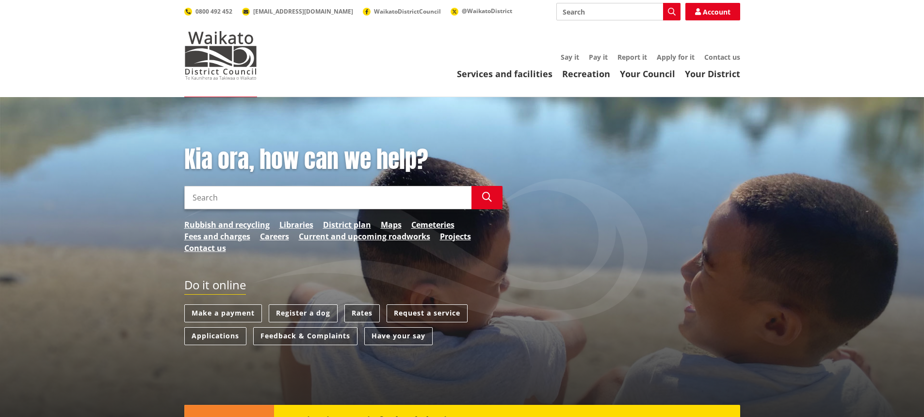
click at [356, 312] on link "Rates" at bounding box center [361, 313] width 35 height 18
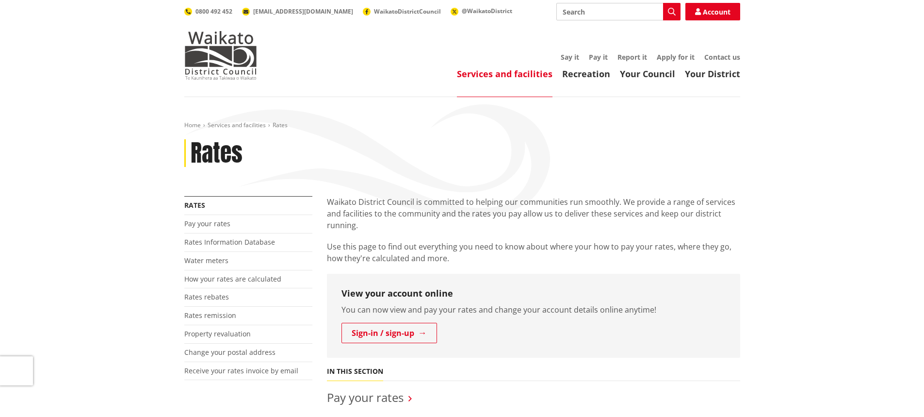
click at [584, 10] on input "Search" at bounding box center [618, 11] width 124 height 17
type input "due date"
click at [675, 10] on icon "button" at bounding box center [672, 12] width 8 height 8
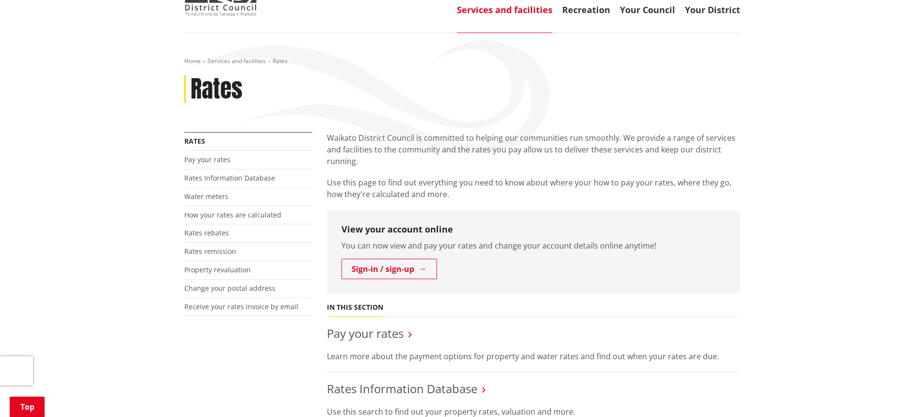
scroll to position [146, 0]
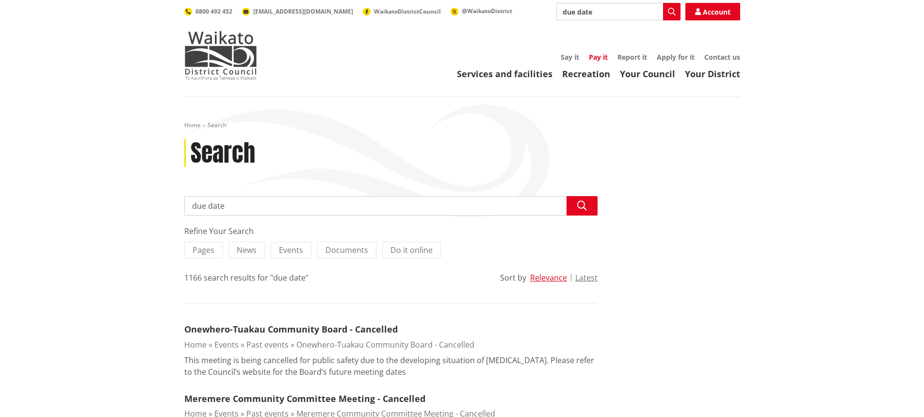
click at [601, 58] on link "Pay it" at bounding box center [598, 56] width 19 height 9
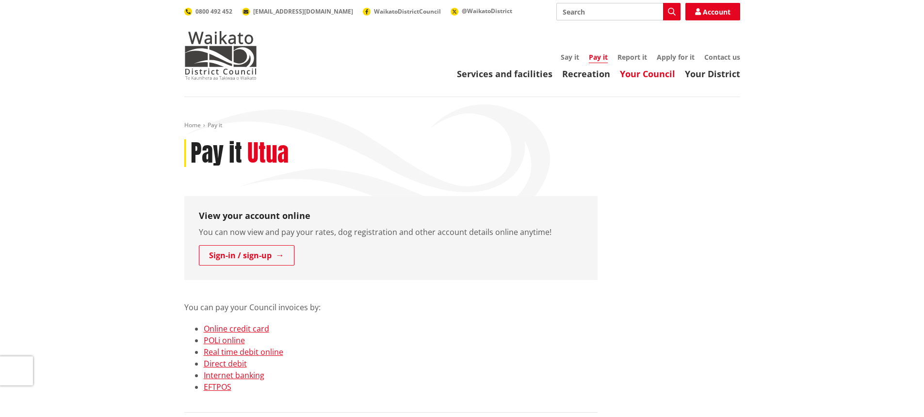
click at [648, 76] on link "Your Council" at bounding box center [647, 74] width 55 height 12
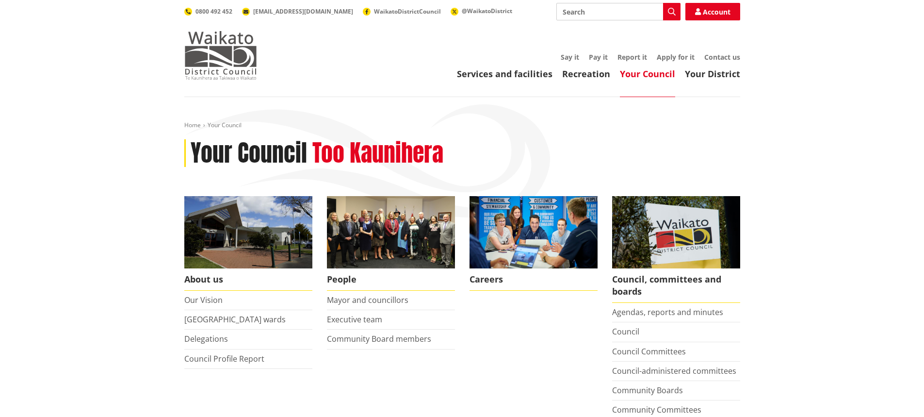
click at [201, 52] on img at bounding box center [220, 55] width 73 height 49
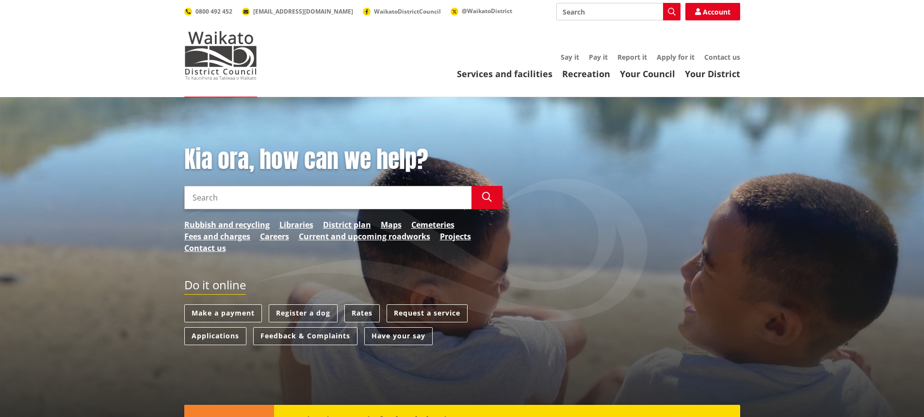
click at [364, 313] on link "Rates" at bounding box center [361, 313] width 35 height 18
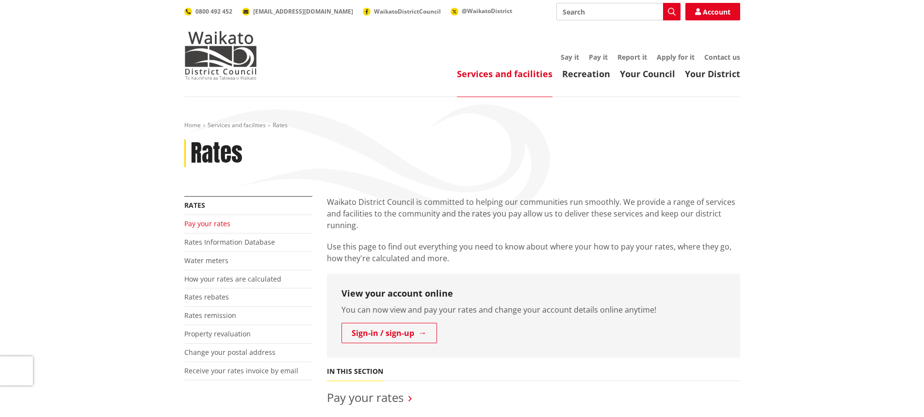
click at [196, 223] on link "Pay your rates" at bounding box center [207, 223] width 46 height 9
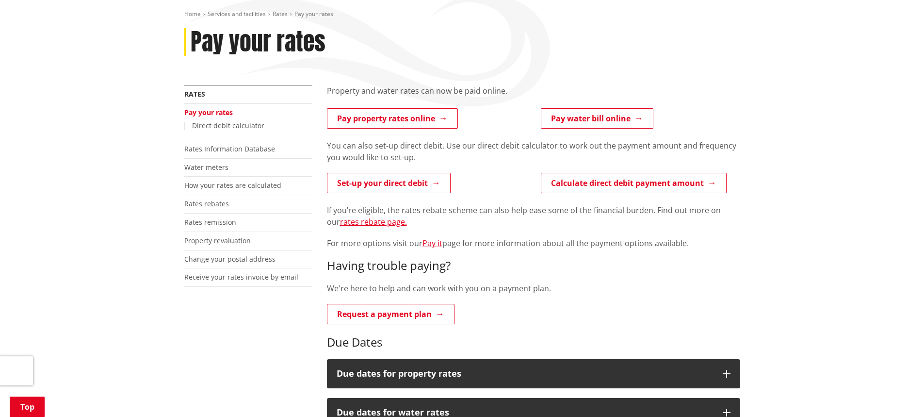
scroll to position [146, 0]
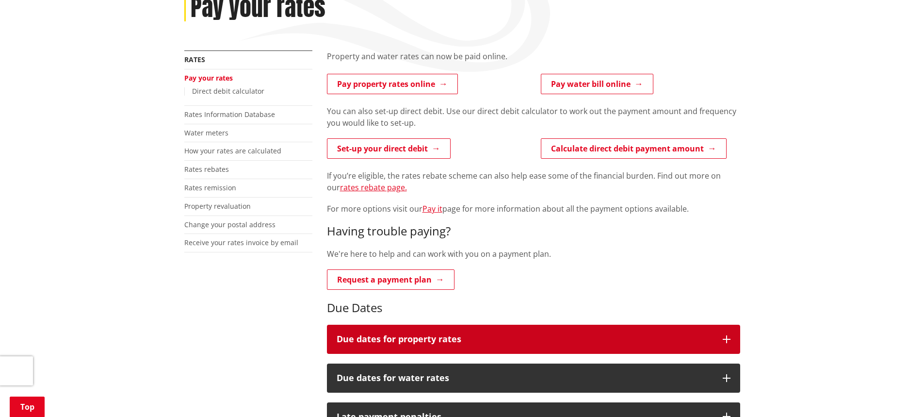
click at [501, 335] on h3 "Due dates for property rates" at bounding box center [525, 339] width 376 height 10
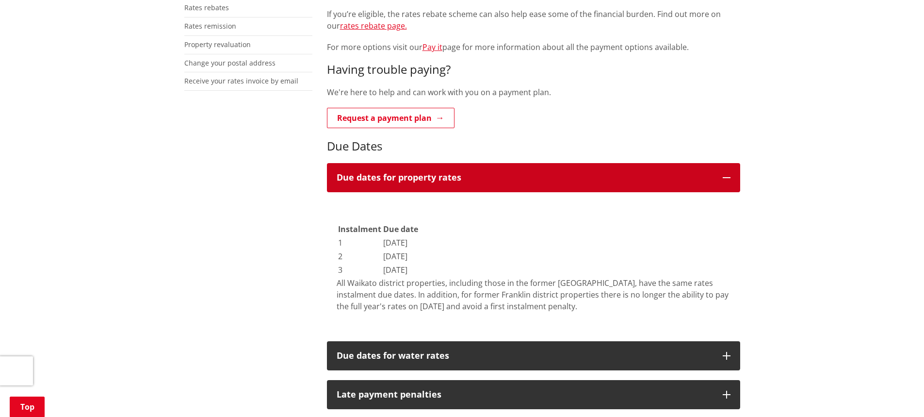
scroll to position [340, 0]
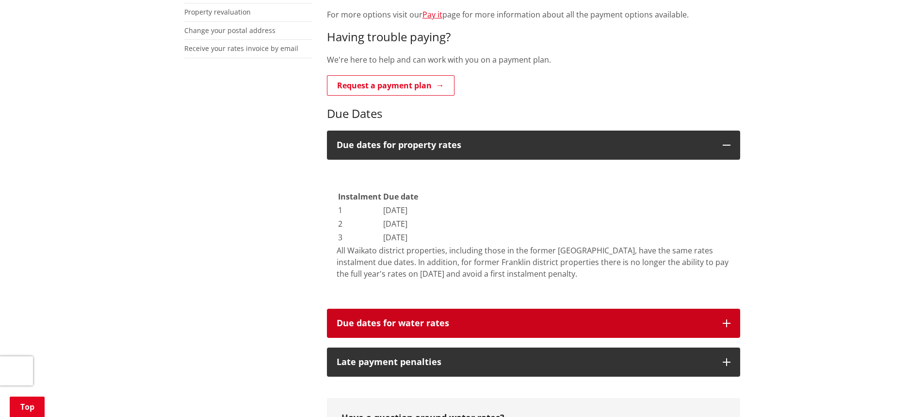
click at [727, 325] on icon "button" at bounding box center [727, 323] width 8 height 8
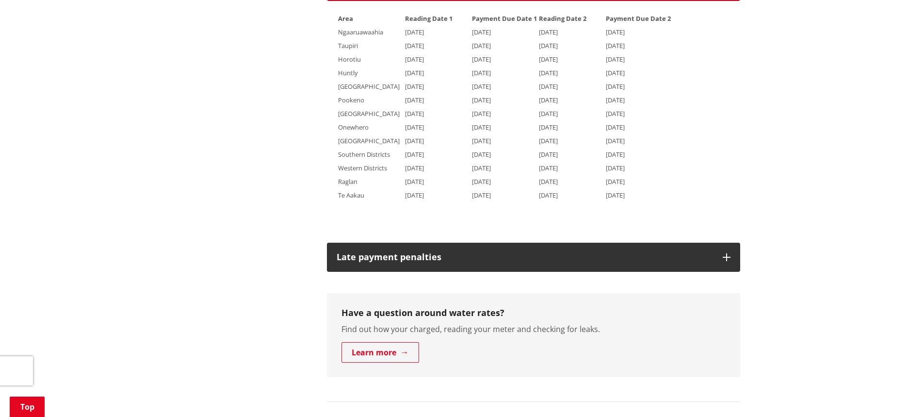
scroll to position [776, 0]
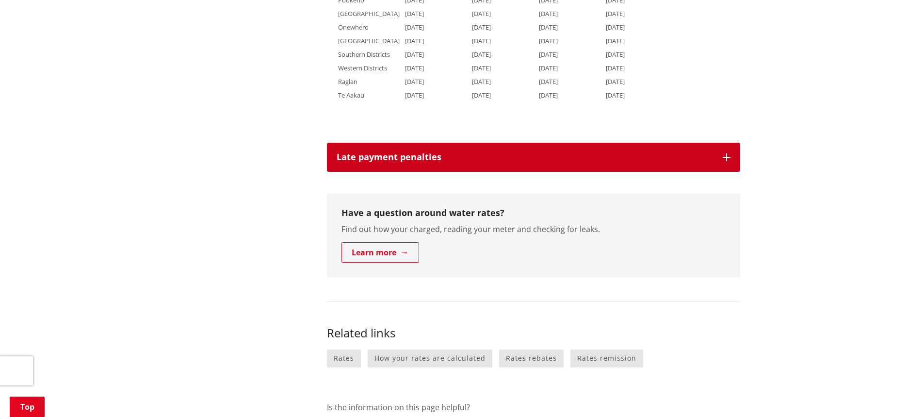
click at [350, 160] on h3 "Late payment penalties" at bounding box center [525, 157] width 376 height 10
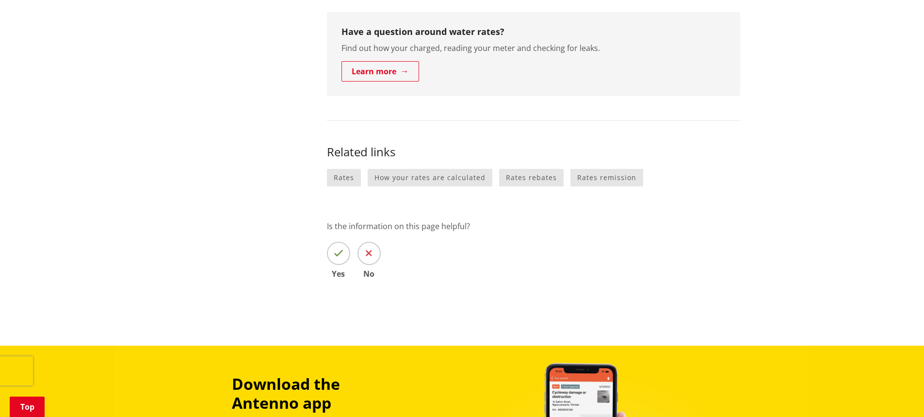
scroll to position [873, 0]
